Goal: Task Accomplishment & Management: Manage account settings

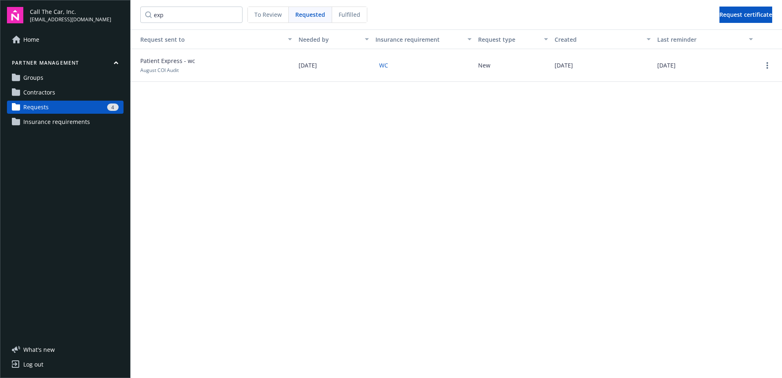
click at [75, 108] on div "4" at bounding box center [85, 106] width 67 height 7
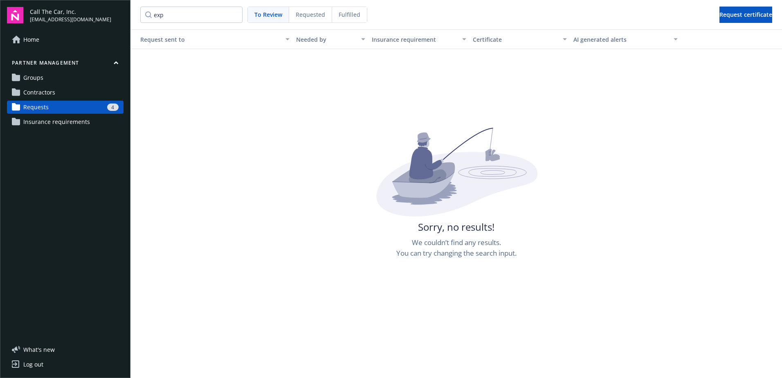
click at [268, 11] on span "To Review" at bounding box center [268, 14] width 28 height 9
click at [275, 13] on span "To Review" at bounding box center [268, 14] width 28 height 9
click at [73, 101] on link "Requests 4" at bounding box center [65, 107] width 117 height 13
click at [43, 95] on span "Contractors" at bounding box center [39, 92] width 32 height 13
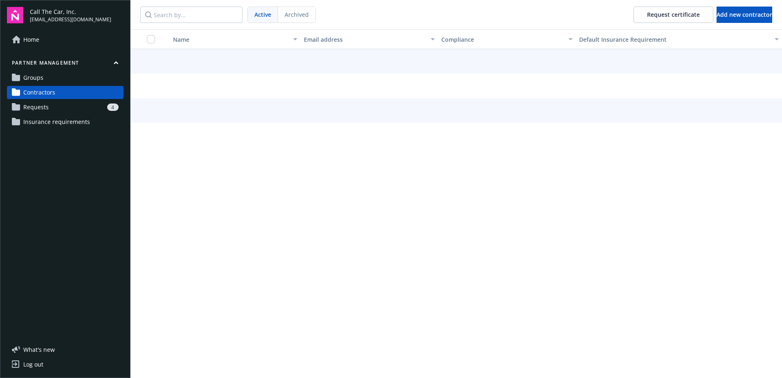
click at [45, 107] on span "Requests" at bounding box center [35, 107] width 25 height 13
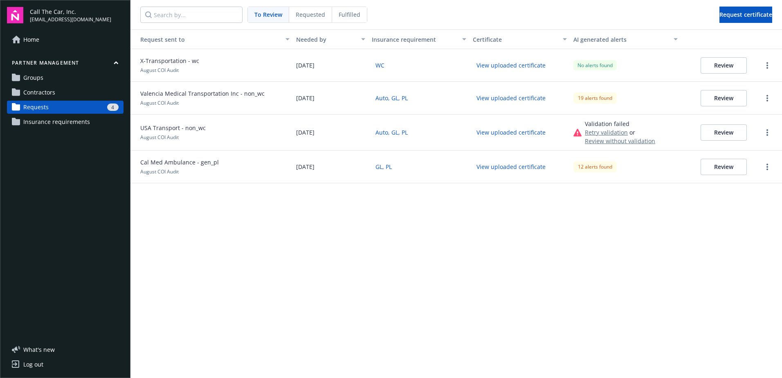
click at [724, 98] on button "Review" at bounding box center [723, 98] width 46 height 16
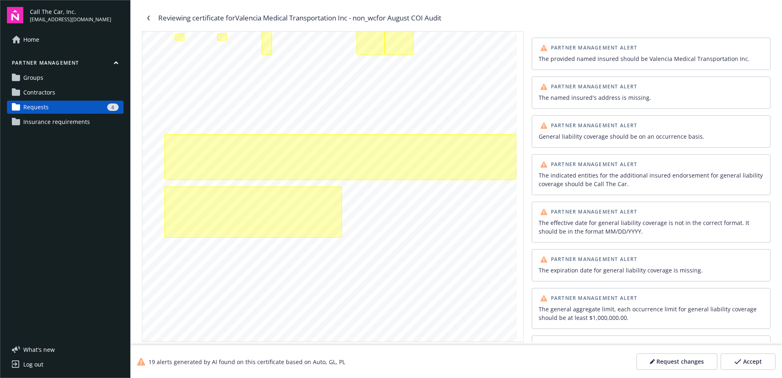
scroll to position [164, 0]
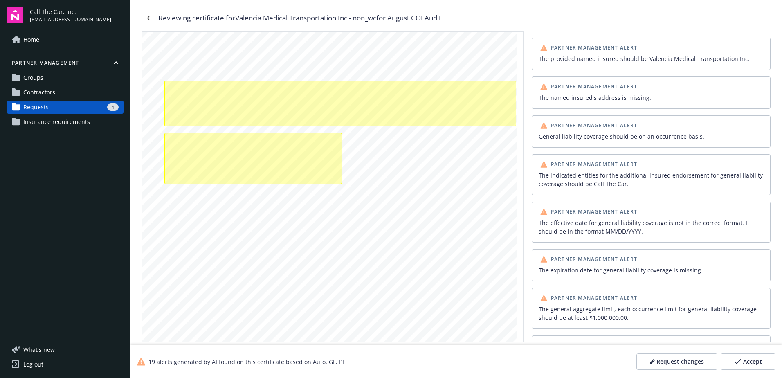
click at [756, 360] on span "Accept" at bounding box center [752, 361] width 19 height 8
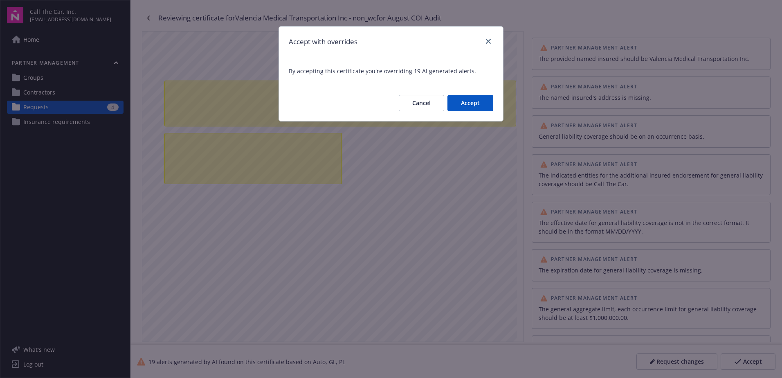
click at [469, 101] on button "Accept" at bounding box center [470, 103] width 46 height 16
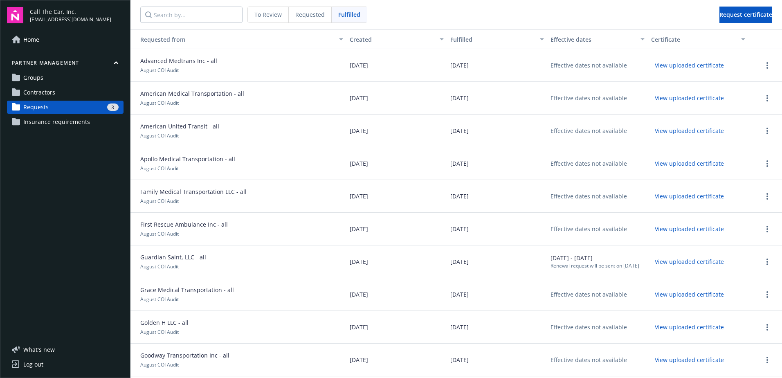
click at [46, 105] on span "Requests" at bounding box center [35, 107] width 25 height 13
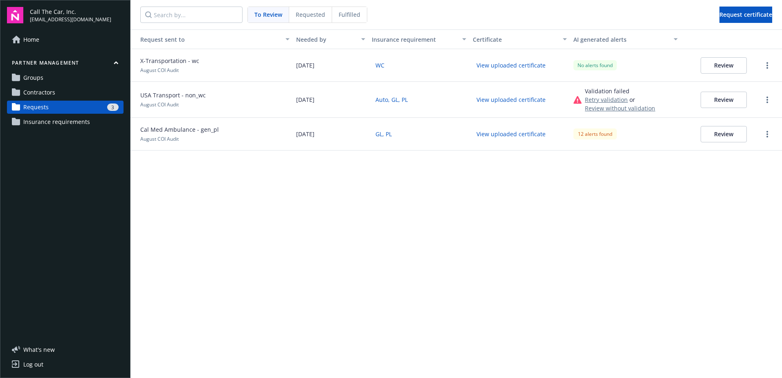
click at [166, 61] on span "X-Transportation - wc" at bounding box center [169, 60] width 59 height 9
click at [719, 63] on button "Review" at bounding box center [723, 65] width 46 height 16
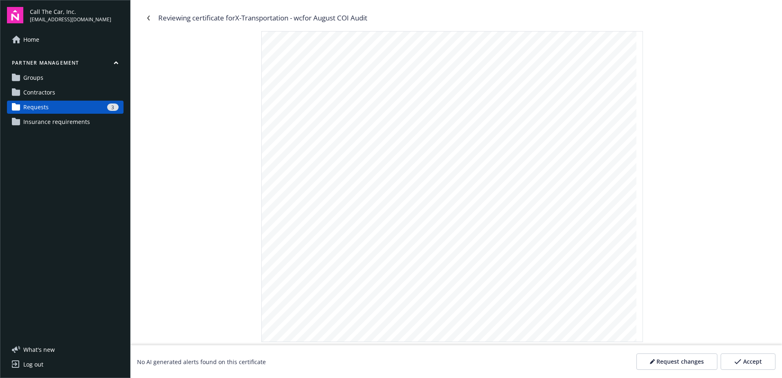
scroll to position [175, 0]
click at [749, 364] on span "Accept" at bounding box center [752, 361] width 19 height 8
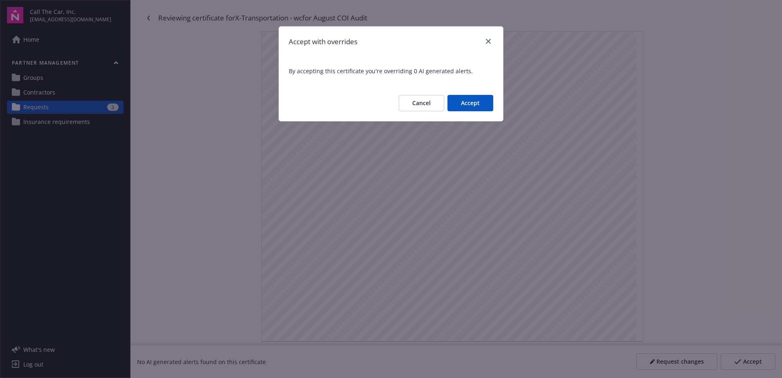
click at [473, 101] on button "Accept" at bounding box center [470, 103] width 46 height 16
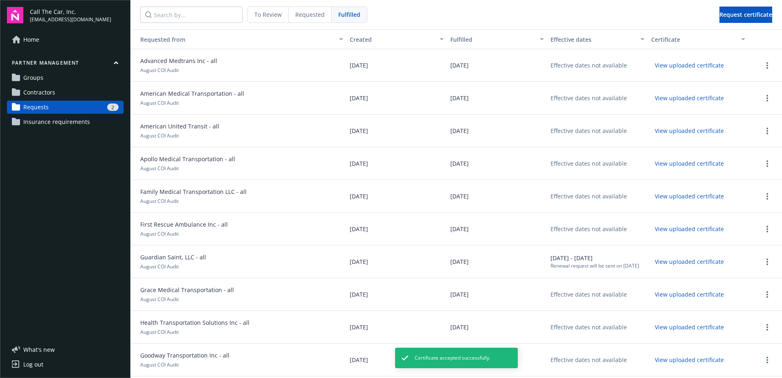
click at [57, 108] on div "2" at bounding box center [85, 106] width 67 height 7
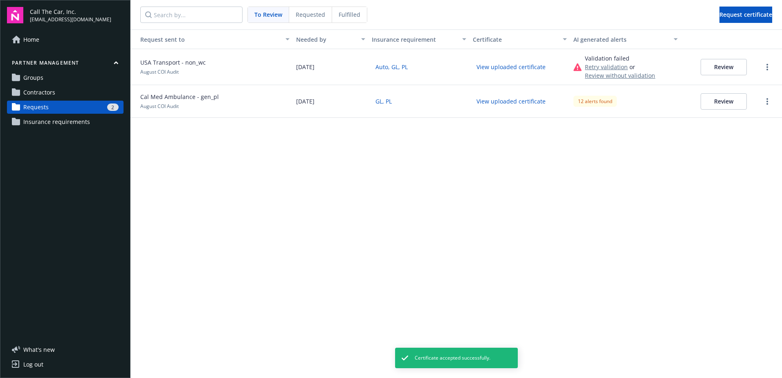
click at [169, 97] on span "Cal Med Ambulance - gen_pl" at bounding box center [179, 96] width 79 height 9
click at [730, 98] on button "Review" at bounding box center [723, 101] width 46 height 16
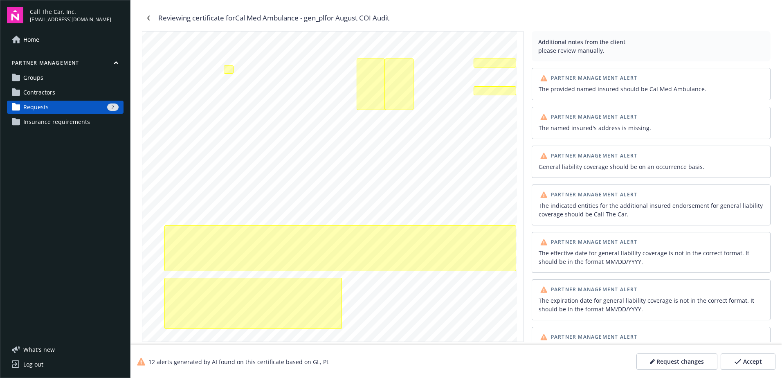
scroll to position [164, 0]
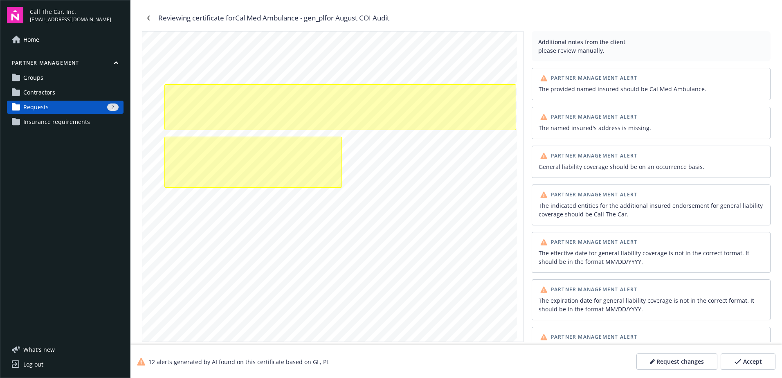
click at [63, 100] on div "Partner management Groups Contractors Requests 2 Insurance requirements" at bounding box center [65, 93] width 117 height 69
click at [67, 103] on div "2" at bounding box center [85, 106] width 67 height 7
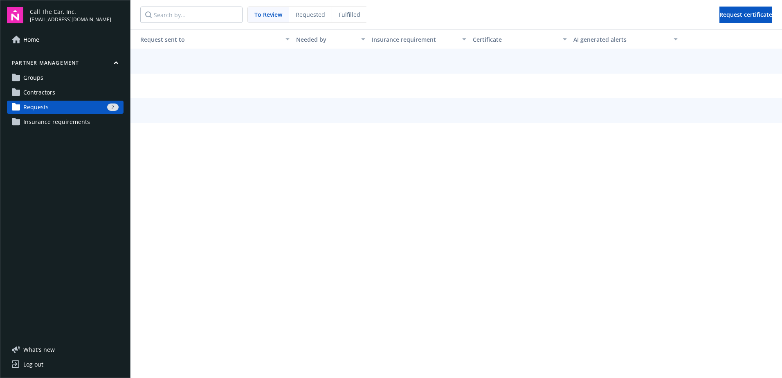
click at [270, 13] on span "To Review" at bounding box center [268, 14] width 28 height 9
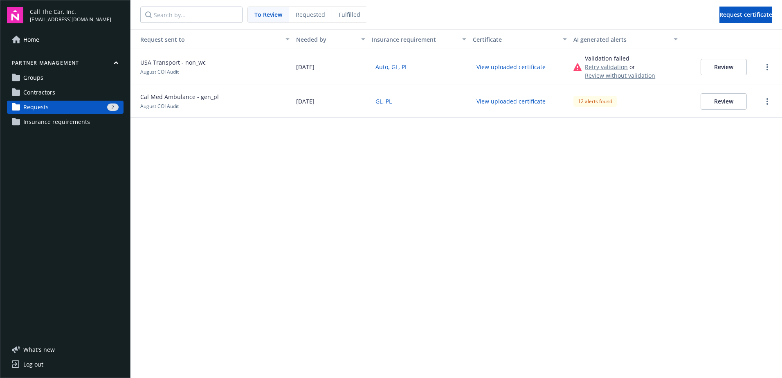
click at [712, 65] on button "Review" at bounding box center [723, 67] width 46 height 16
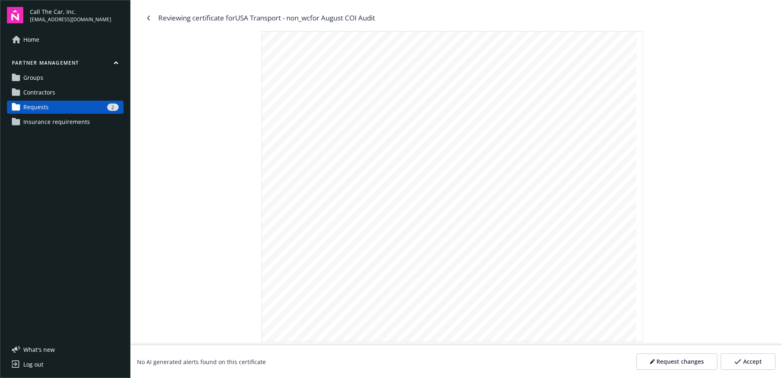
scroll to position [175, 0]
click at [756, 361] on span "Accept" at bounding box center [752, 361] width 19 height 8
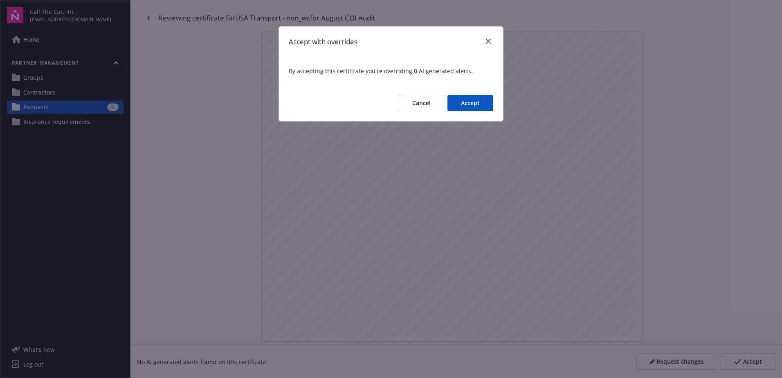
click at [465, 99] on button "Accept" at bounding box center [470, 103] width 46 height 16
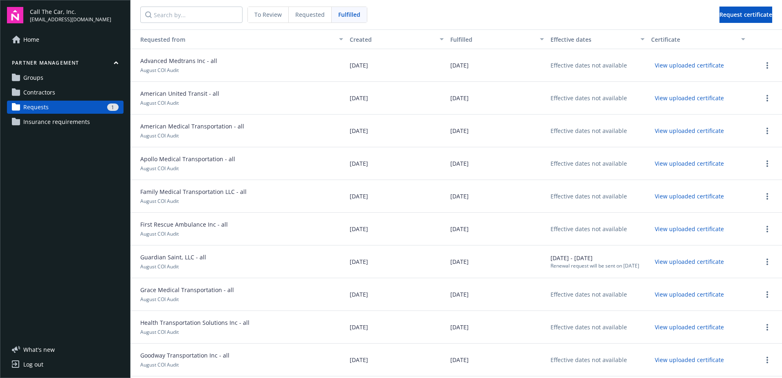
click at [49, 106] on link "Requests 1" at bounding box center [65, 107] width 117 height 13
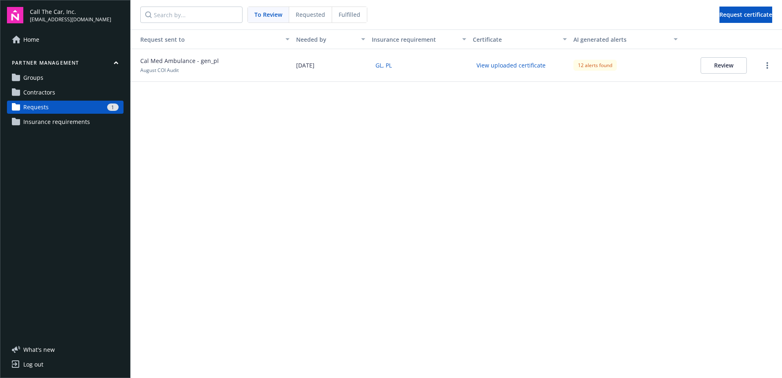
click at [345, 13] on span "Fulfilled" at bounding box center [350, 14] width 22 height 9
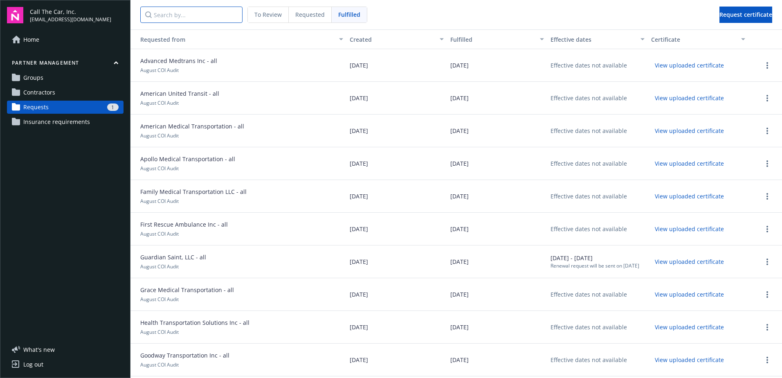
click at [176, 20] on input "Search by..." at bounding box center [191, 15] width 102 height 16
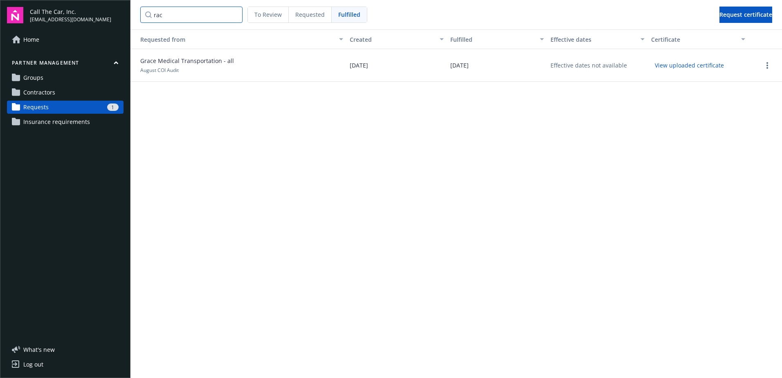
type input "rac"
click at [311, 12] on span "Requested" at bounding box center [309, 14] width 29 height 9
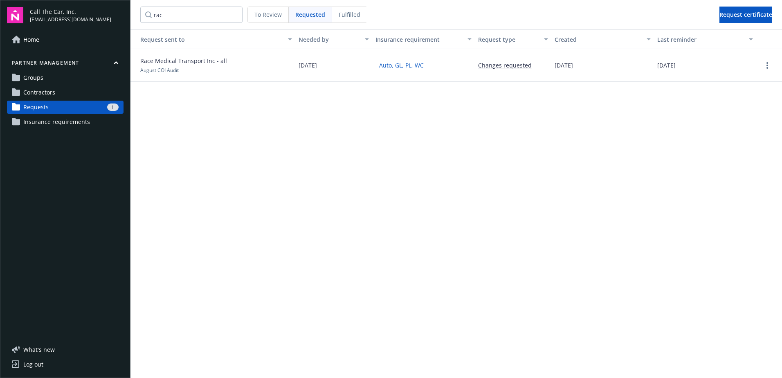
click at [514, 64] on button "Changes requested" at bounding box center [505, 65] width 54 height 9
